Goal: Information Seeking & Learning: Learn about a topic

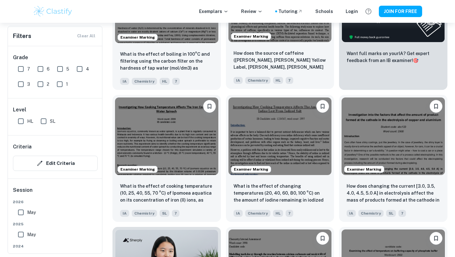
scroll to position [270, 0]
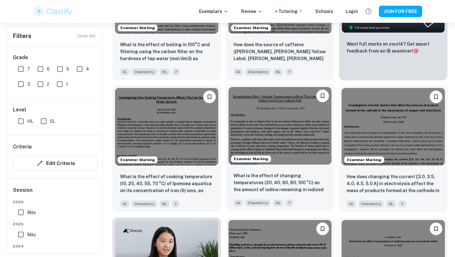
click at [276, 119] on img at bounding box center [280, 125] width 103 height 77
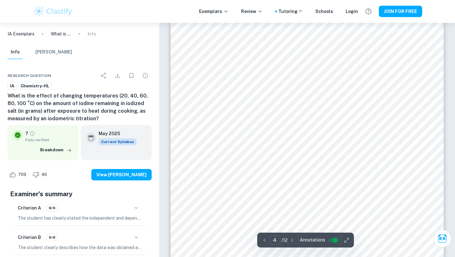
scroll to position [1188, 0]
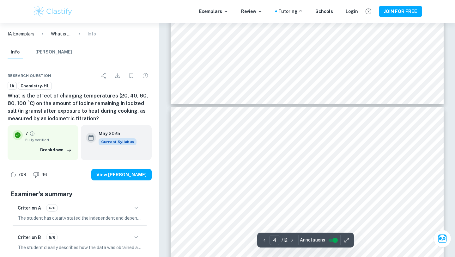
type input "3"
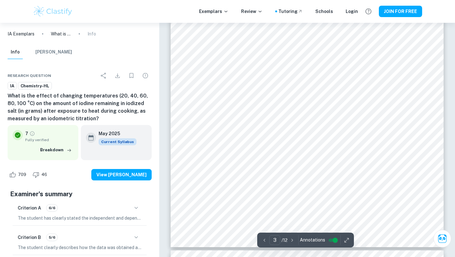
scroll to position [913, 0]
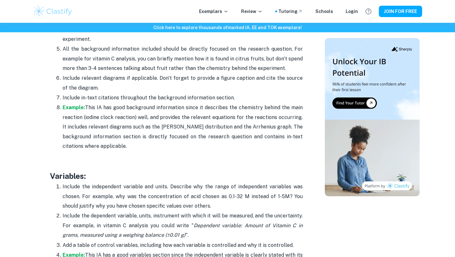
scroll to position [1033, 0]
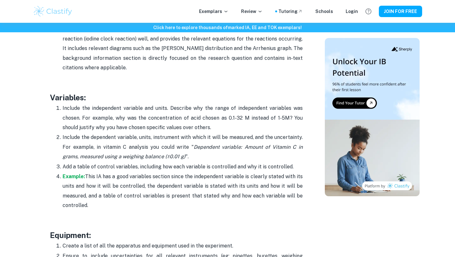
drag, startPoint x: 63, startPoint y: 108, endPoint x: 215, endPoint y: 108, distance: 151.4
click at [215, 108] on p "Include the independent variable and units. Describe why the range of independe…" at bounding box center [183, 117] width 240 height 29
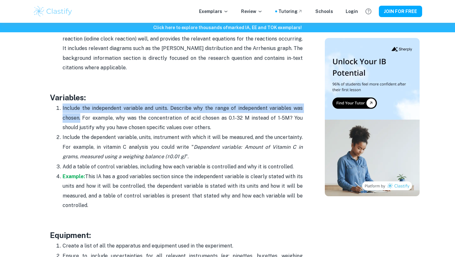
drag, startPoint x: 63, startPoint y: 108, endPoint x: 81, endPoint y: 117, distance: 20.4
click at [81, 118] on p "Include the independent variable and units. Describe why the range of independe…" at bounding box center [183, 117] width 240 height 29
copy p "Include the independent variable and units. Describe why the range of independe…"
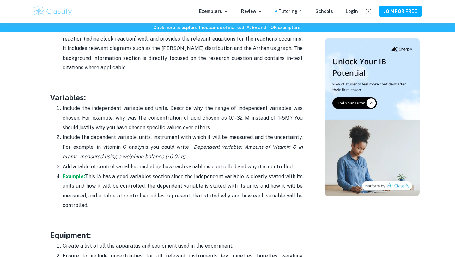
click at [281, 124] on p "Include the independent variable and units. Describe why the range of independe…" at bounding box center [183, 117] width 240 height 29
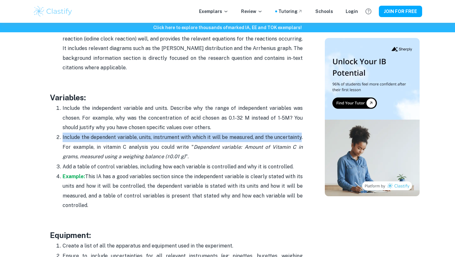
drag, startPoint x: 61, startPoint y: 135, endPoint x: 302, endPoint y: 136, distance: 241.2
click at [302, 136] on li "Include the dependent variable, units, instrument with which it will be measure…" at bounding box center [183, 146] width 240 height 29
copy p "Include the dependent variable, units, instrument with which it will be measure…"
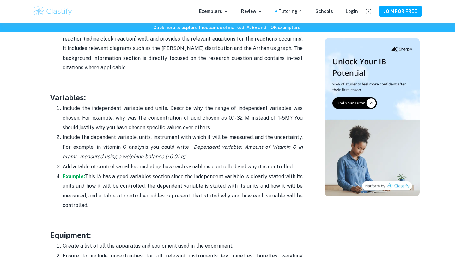
click at [229, 195] on p "Example: This IA has a good variables section since the independent variable is…" at bounding box center [183, 191] width 240 height 39
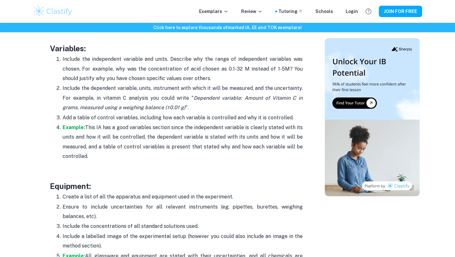
scroll to position [1085, 0]
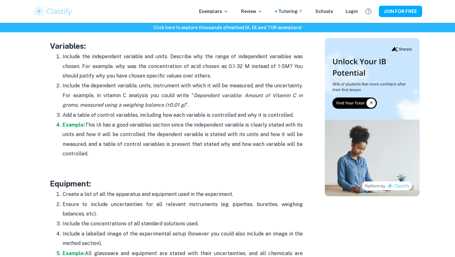
drag, startPoint x: 292, startPoint y: 112, endPoint x: 64, endPoint y: 113, distance: 227.9
click at [64, 113] on p "Add a table of control variables, including how each variable is controlled and…" at bounding box center [183, 114] width 240 height 9
copy p "Add a table of control variables, including how each variable is controlled and…"
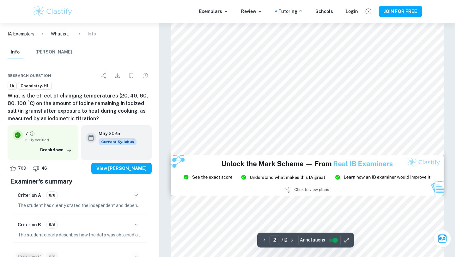
type input "3"
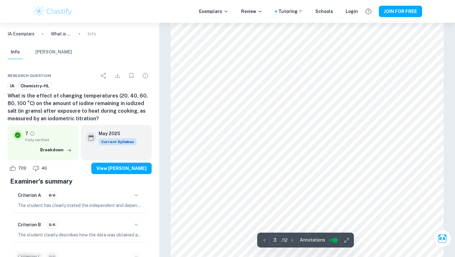
scroll to position [901, 0]
